Goal: Find specific page/section: Find specific page/section

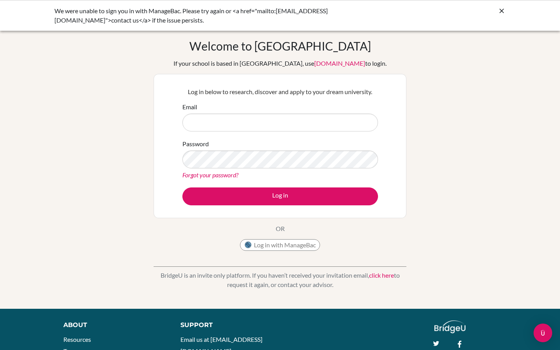
type input "[EMAIL_ADDRESS][DOMAIN_NAME]"
click at [503, 7] on icon at bounding box center [502, 11] width 8 height 8
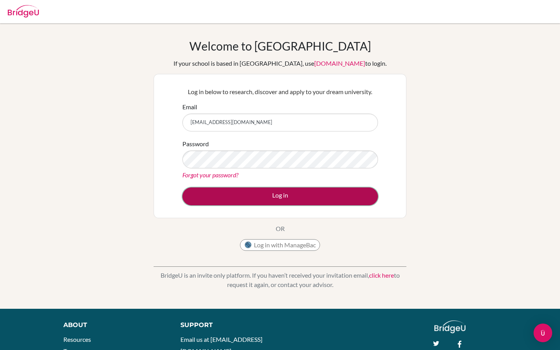
click at [290, 193] on button "Log in" at bounding box center [280, 196] width 196 height 18
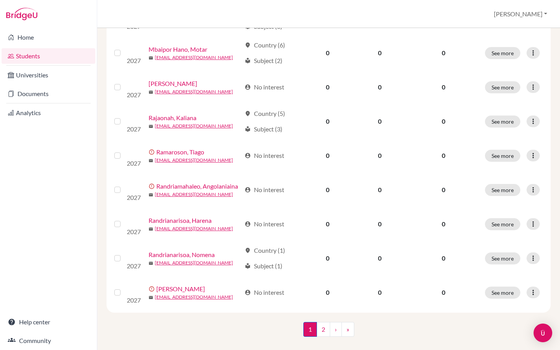
scroll to position [540, 0]
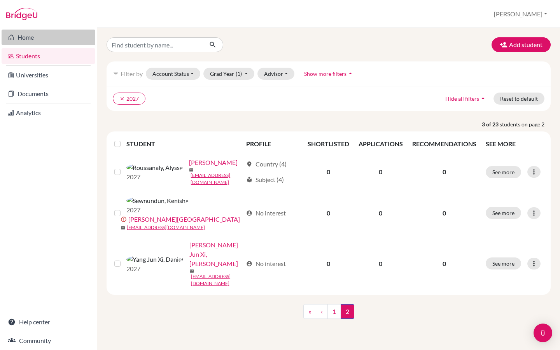
click at [27, 39] on link "Home" at bounding box center [49, 38] width 94 height 16
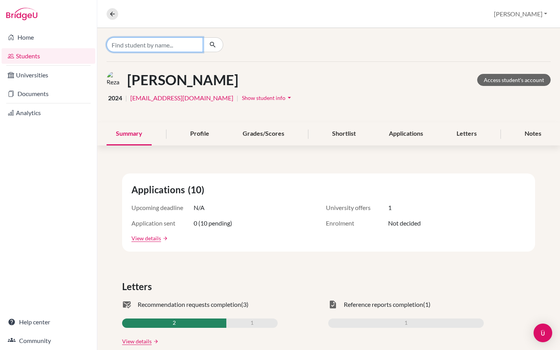
click at [158, 46] on input "Find student by name..." at bounding box center [155, 44] width 96 height 15
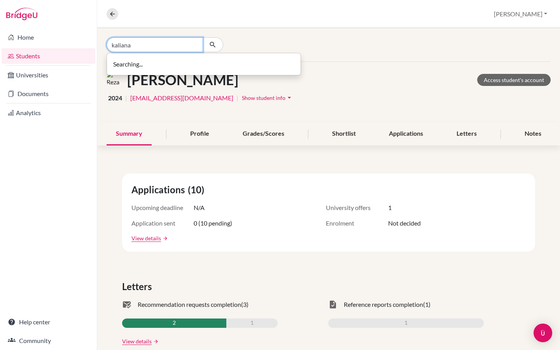
type input "kaliana"
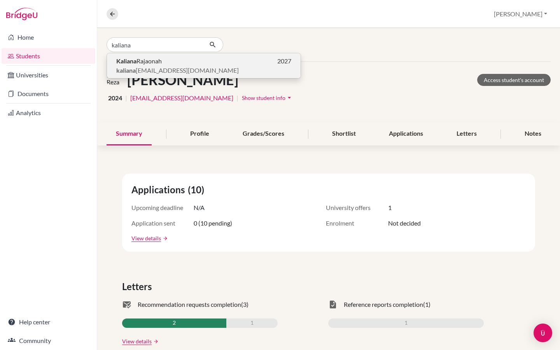
click at [164, 62] on p "Kaliana Rajaonah 2027" at bounding box center [203, 60] width 175 height 9
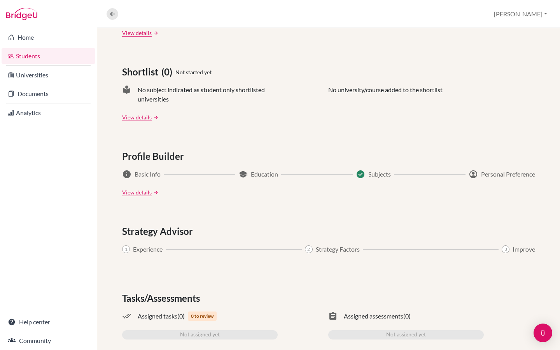
scroll to position [334, 0]
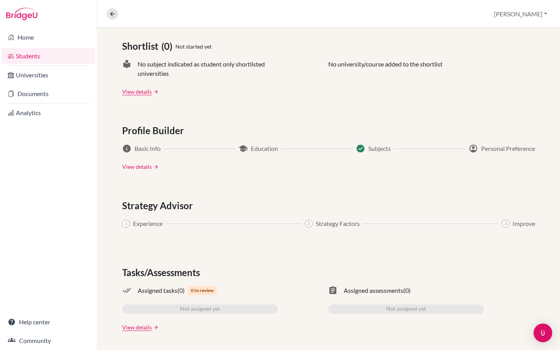
click at [133, 166] on link "View details" at bounding box center [137, 166] width 30 height 8
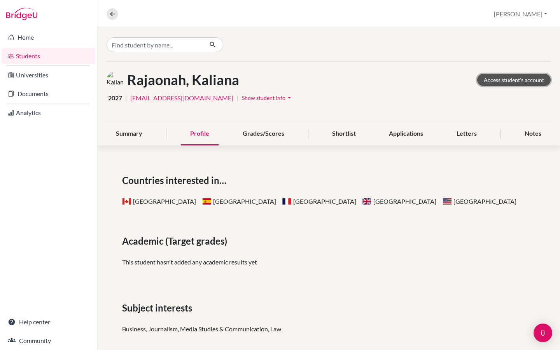
click at [526, 80] on link "Access student's account" at bounding box center [513, 80] width 73 height 12
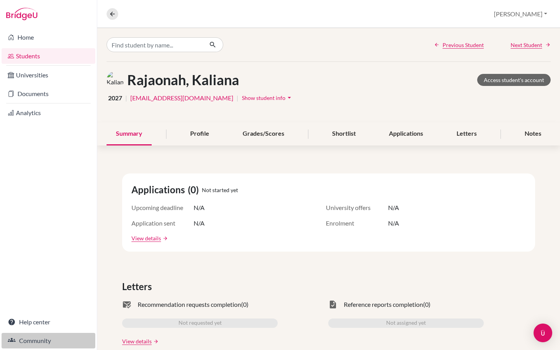
click at [42, 339] on link "Community" at bounding box center [49, 341] width 94 height 16
click at [541, 15] on button "[PERSON_NAME]" at bounding box center [520, 14] width 60 height 15
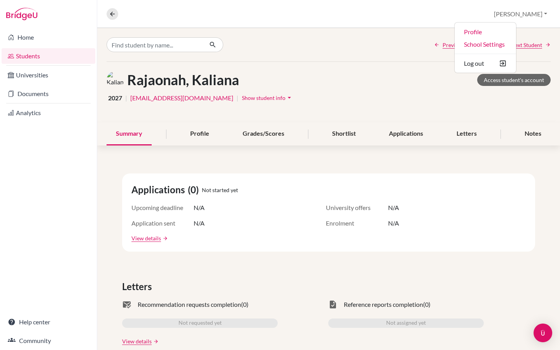
click at [417, 100] on div "2027 | [EMAIL_ADDRESS][DOMAIN_NAME] | Show student info arrow_drop_down" at bounding box center [329, 98] width 444 height 12
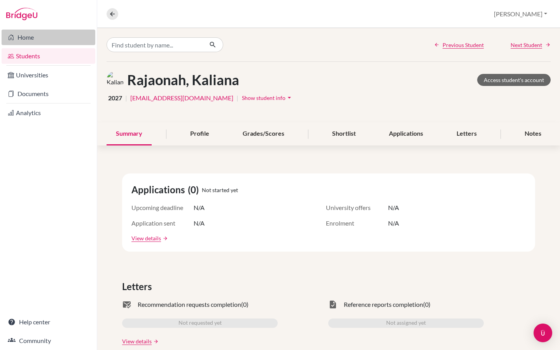
click at [26, 41] on link "Home" at bounding box center [49, 38] width 94 height 16
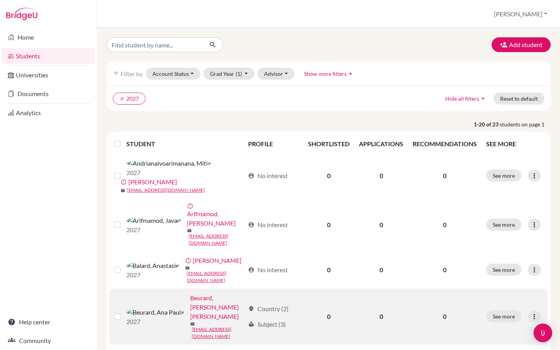
click at [190, 293] on link "Beurard, [PERSON_NAME] [PERSON_NAME]" at bounding box center [217, 307] width 54 height 28
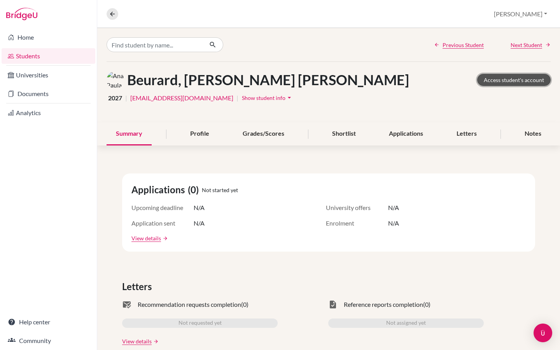
click at [530, 80] on link "Access student's account" at bounding box center [513, 80] width 73 height 12
